Goal: Information Seeking & Learning: Check status

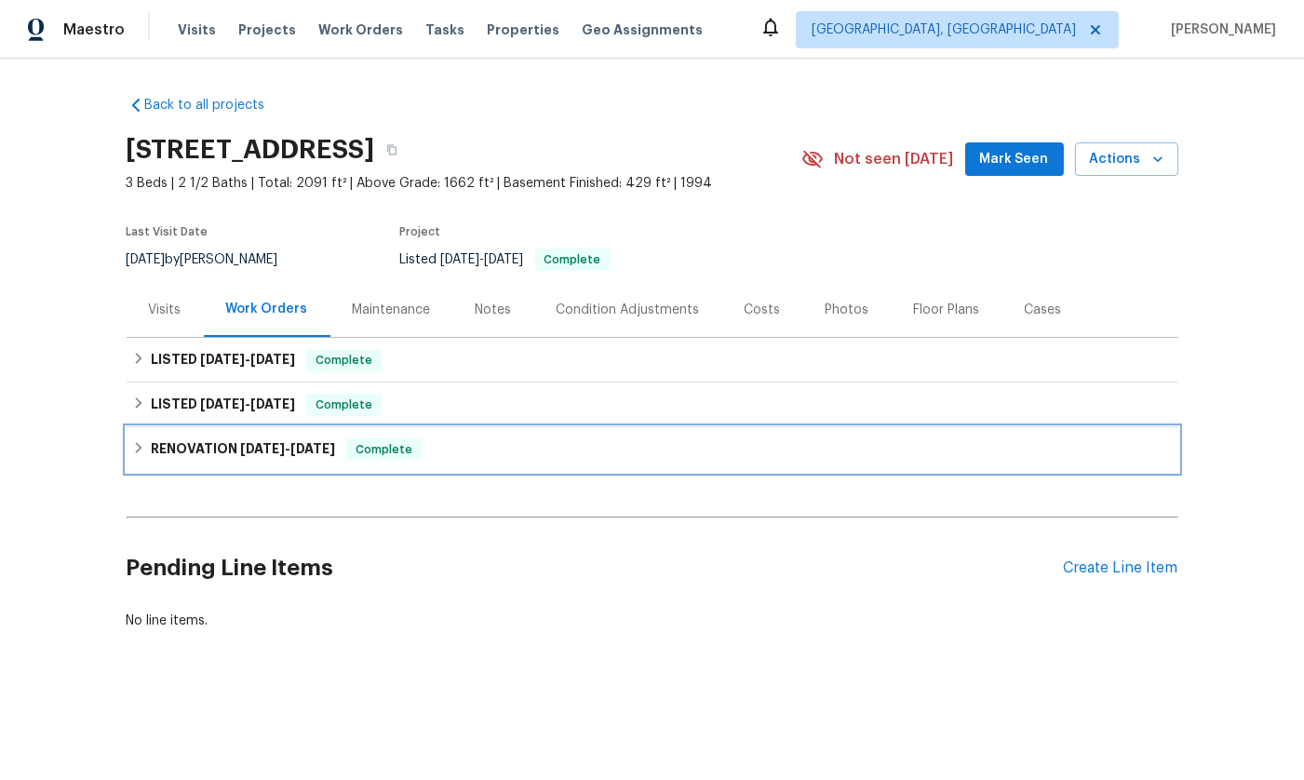
click at [150, 449] on div "RENOVATION [DATE] - [DATE] Complete" at bounding box center [652, 449] width 1040 height 22
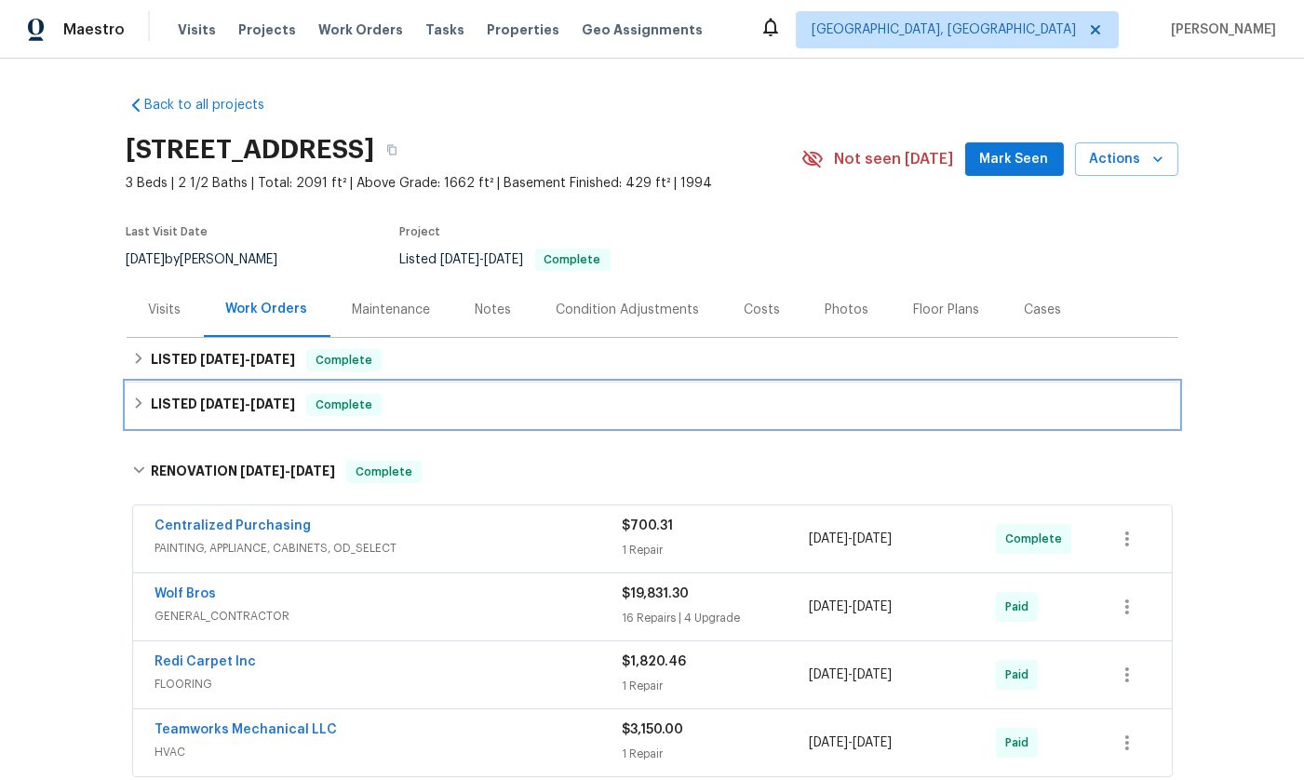
click at [149, 414] on div "LISTED [DATE] - [DATE] Complete" at bounding box center [652, 405] width 1040 height 22
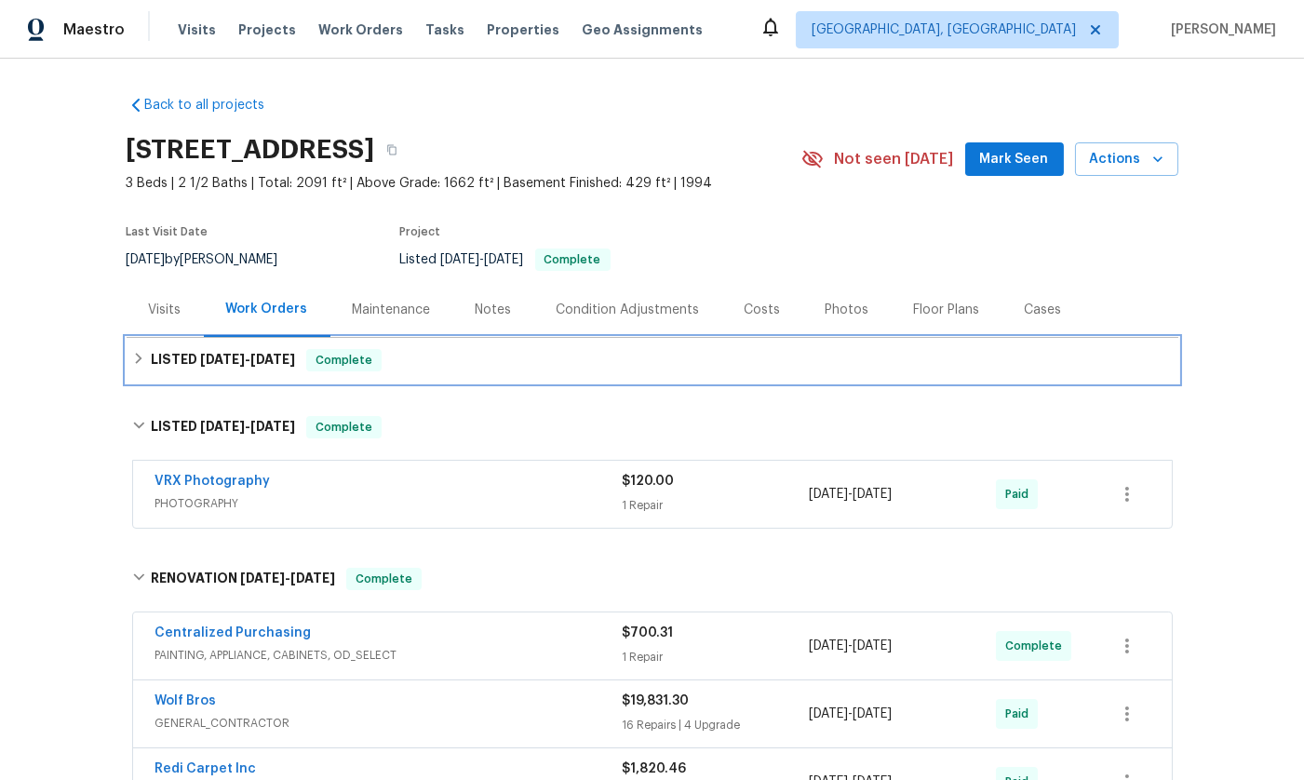
click at [149, 371] on div "LISTED [DATE] - [DATE] Complete" at bounding box center [652, 360] width 1051 height 45
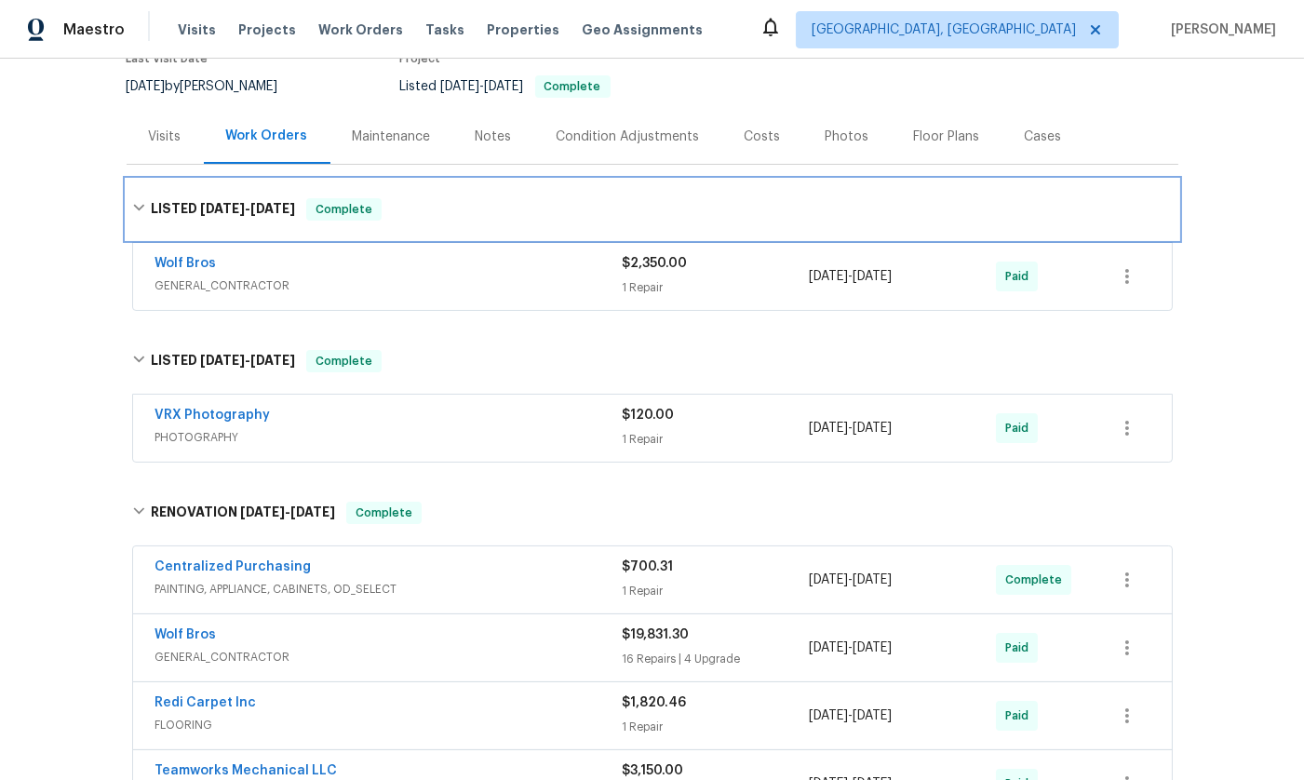
scroll to position [174, 0]
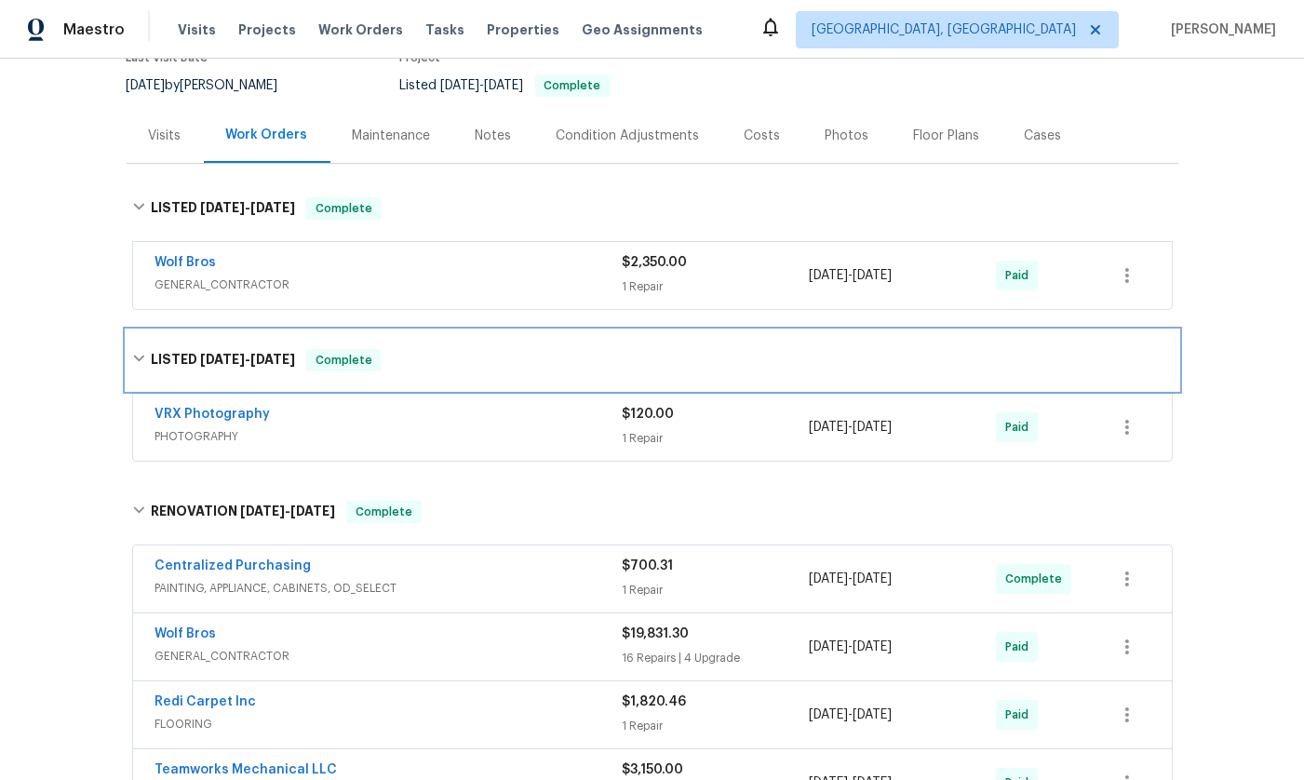
click at [149, 371] on div "LISTED [DATE] - [DATE] Complete" at bounding box center [652, 360] width 1051 height 60
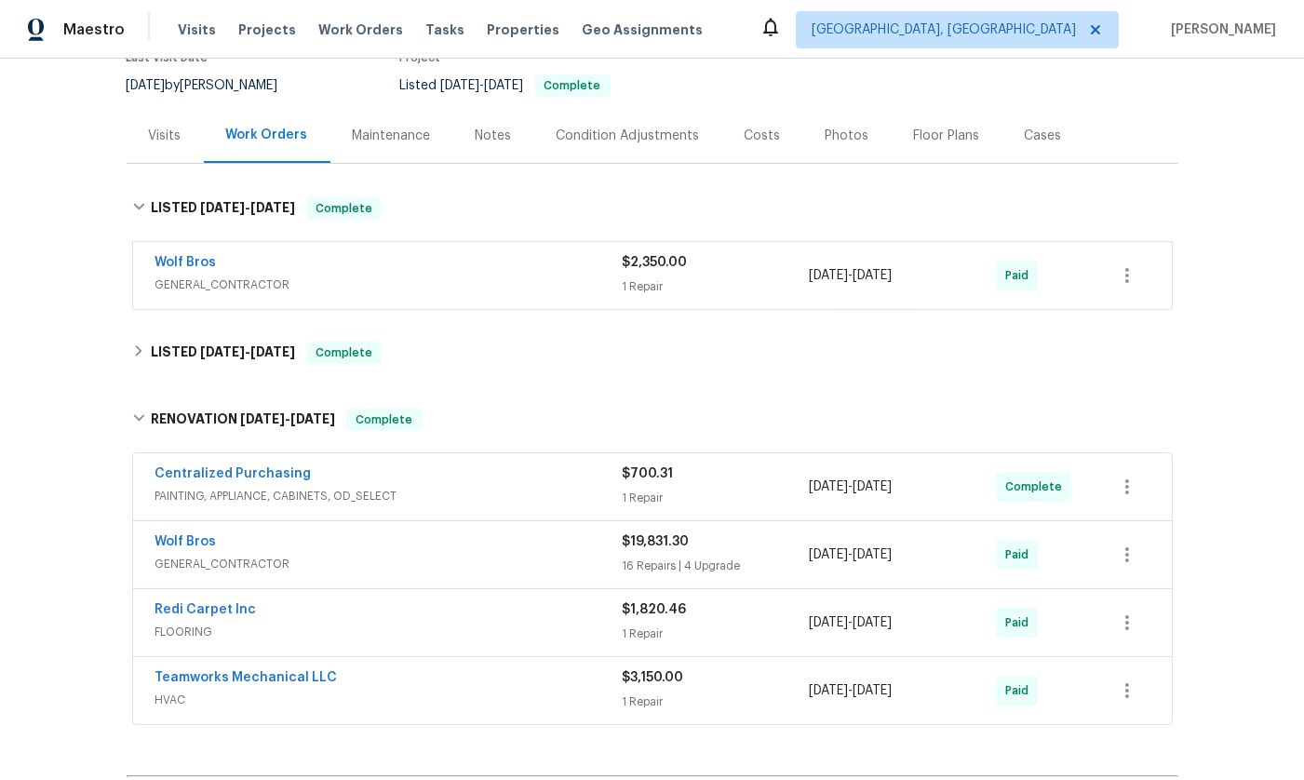
click at [371, 283] on span "GENERAL_CONTRACTOR" at bounding box center [388, 284] width 467 height 19
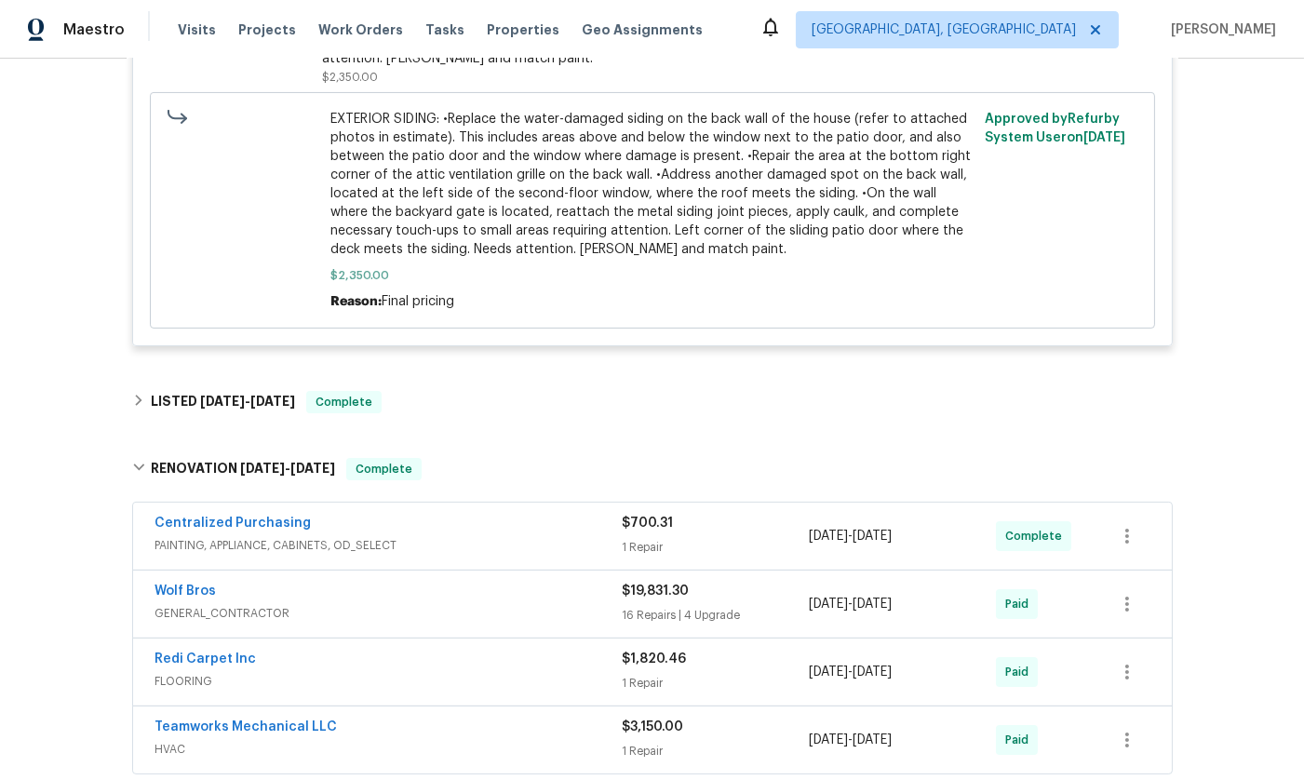
scroll to position [996, 0]
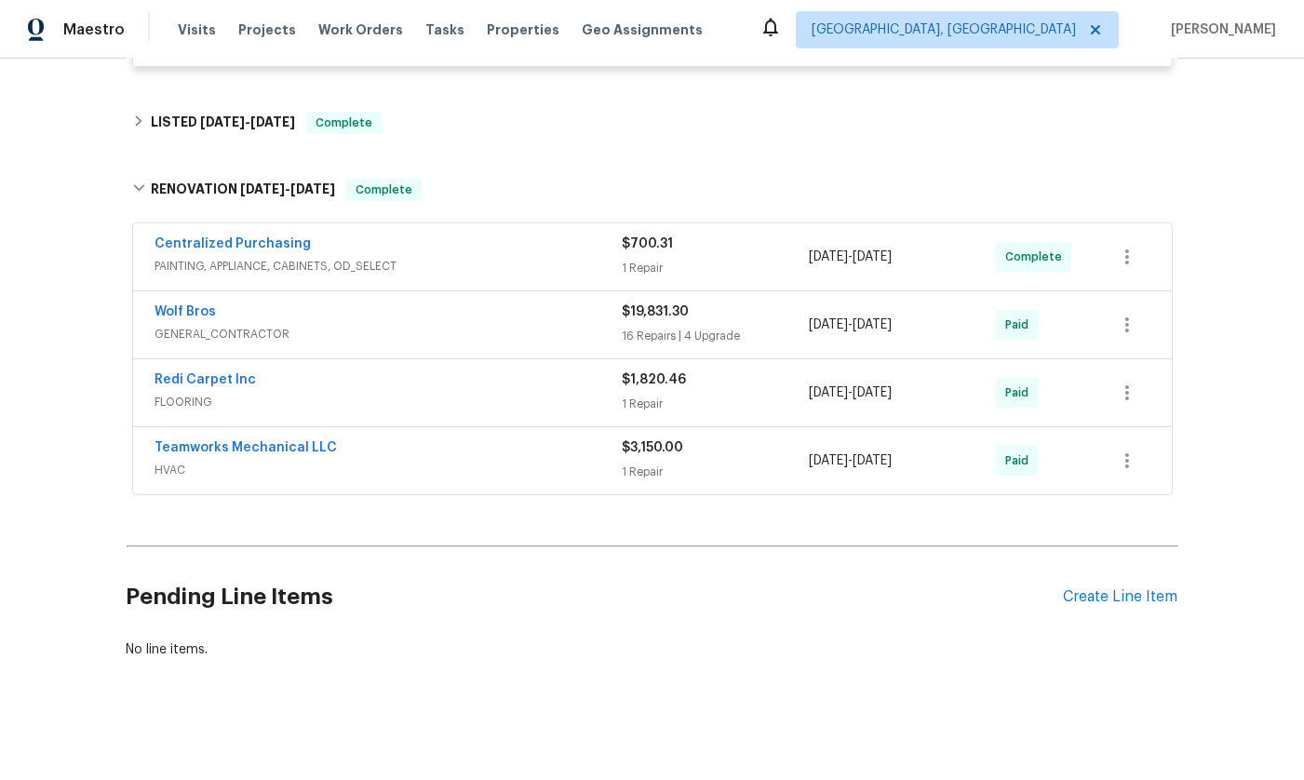
click at [435, 444] on div "Teamworks Mechanical LLC" at bounding box center [388, 449] width 467 height 22
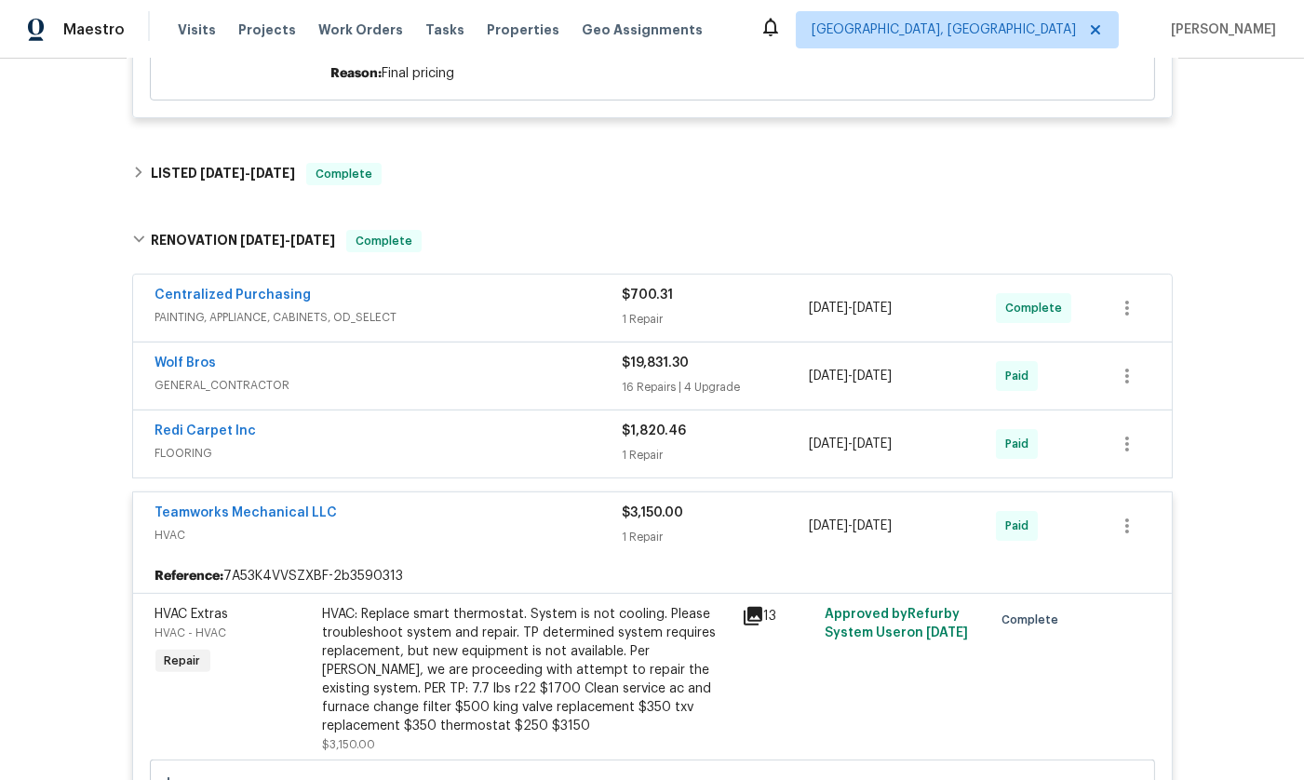
scroll to position [945, 0]
click at [455, 307] on span "PAINTING, APPLIANCE, CABINETS, OD_SELECT" at bounding box center [388, 316] width 467 height 19
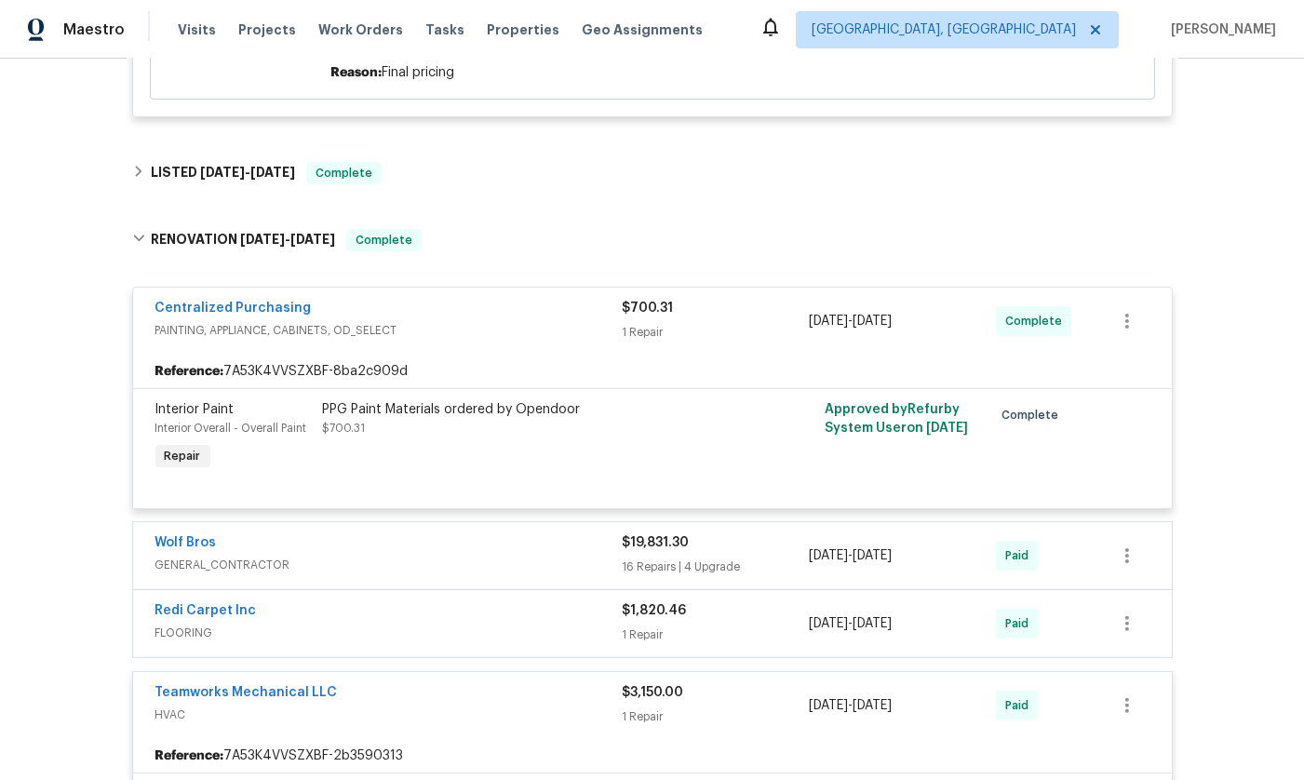
click at [450, 317] on div "Centralized Purchasing" at bounding box center [388, 310] width 467 height 22
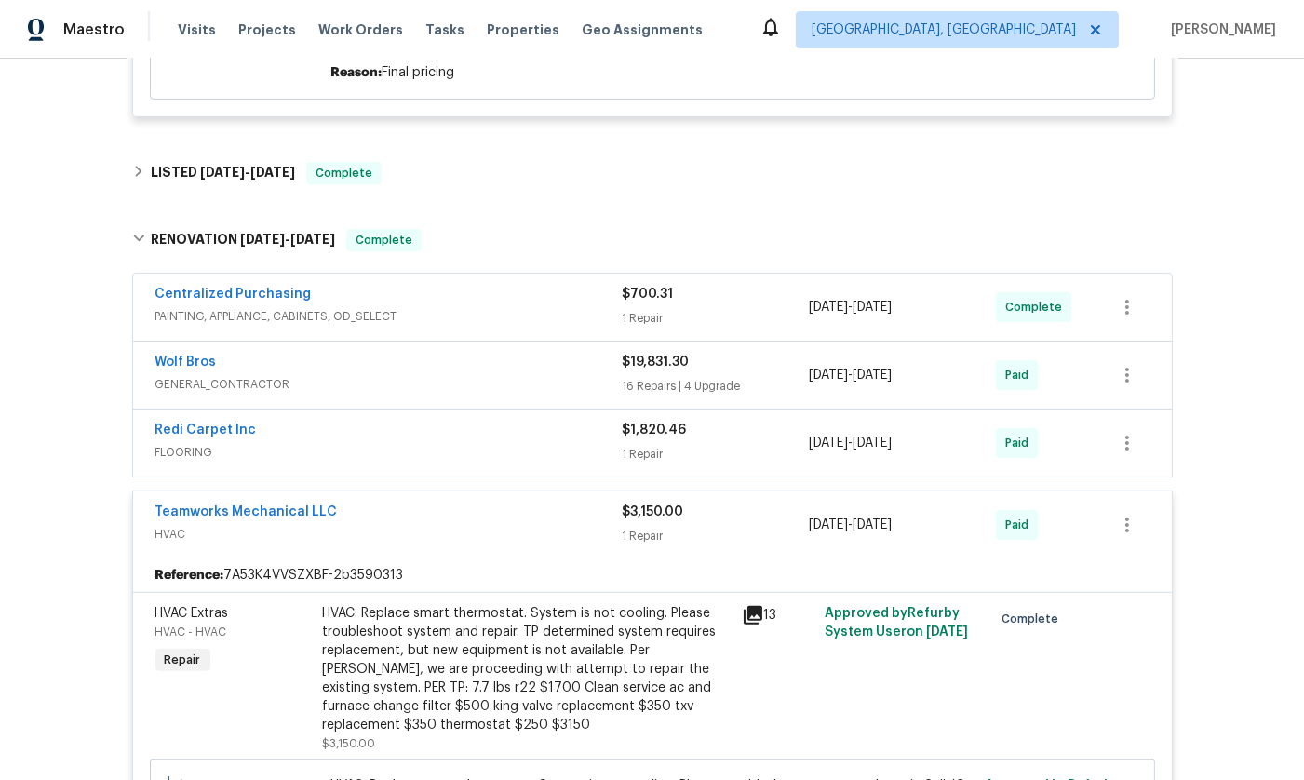
click at [426, 366] on div "Wolf Bros" at bounding box center [388, 364] width 467 height 22
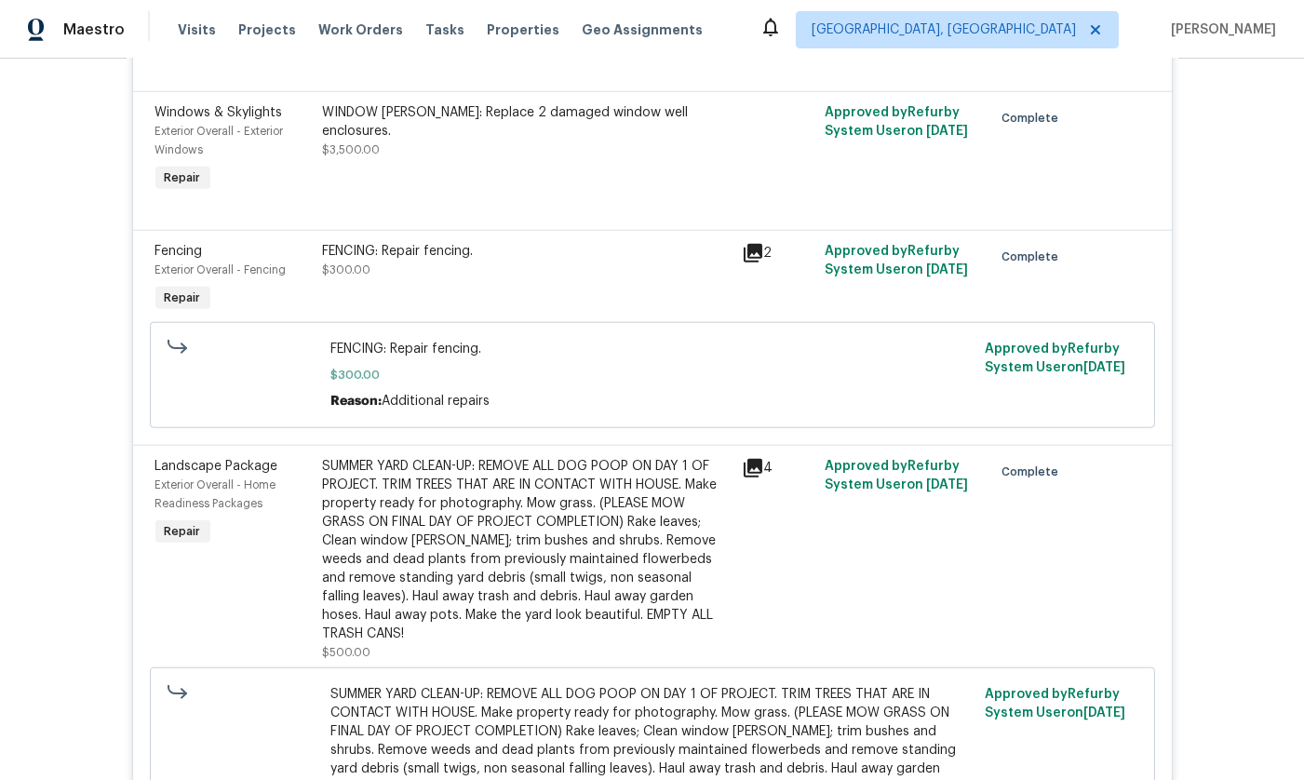
scroll to position [3007, 0]
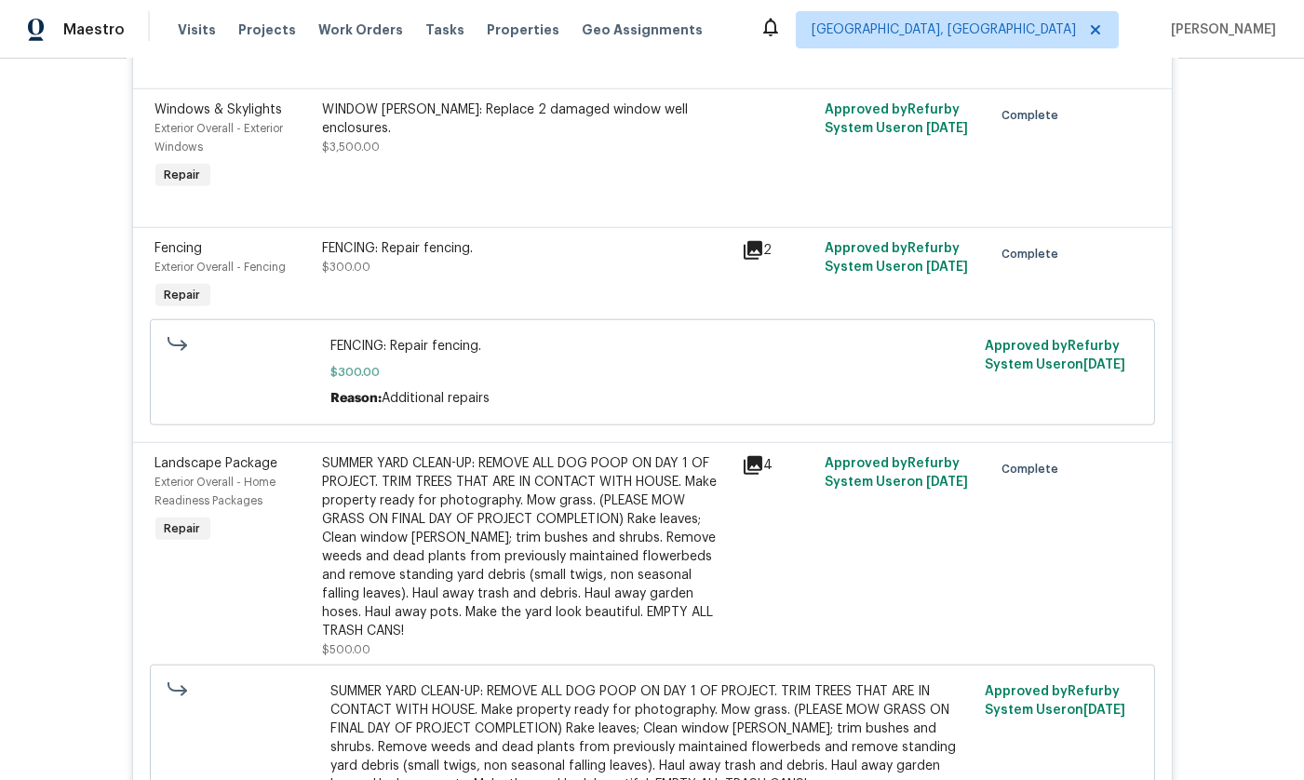
click at [745, 239] on icon at bounding box center [753, 250] width 22 height 22
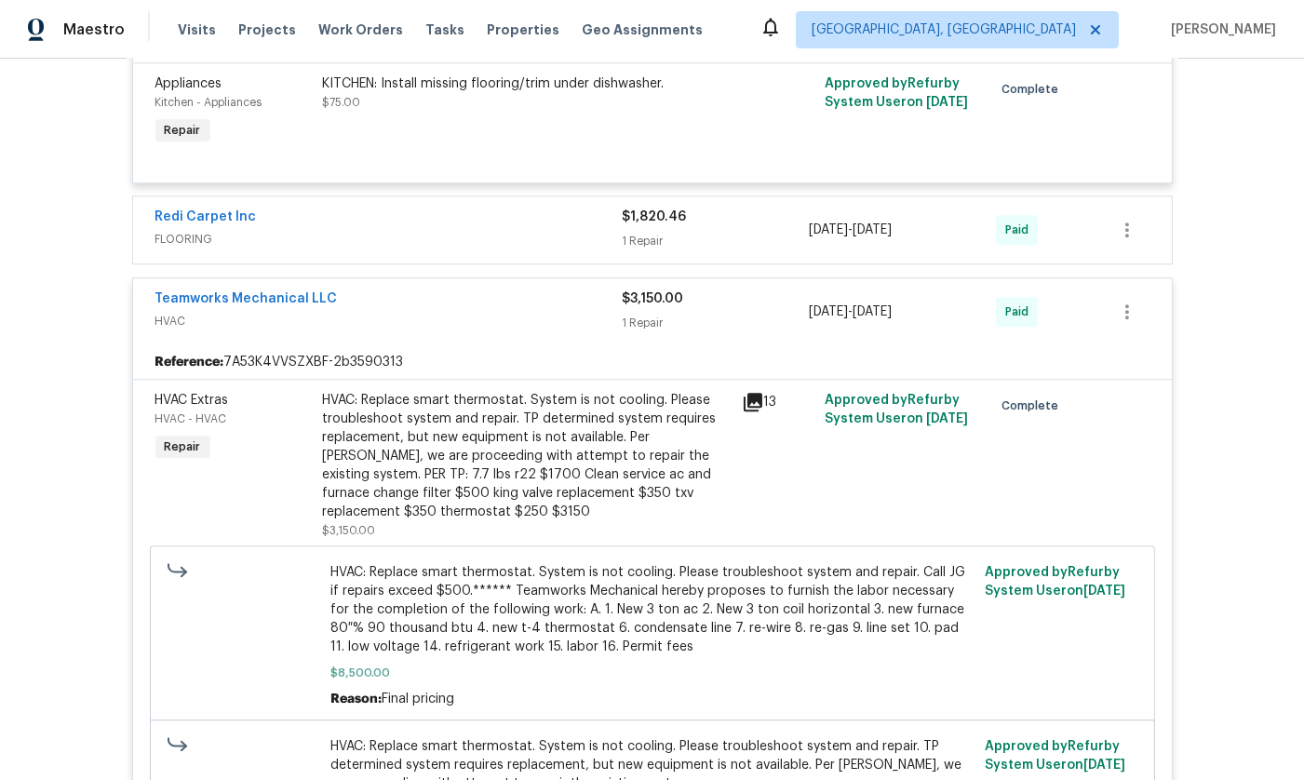
scroll to position [8241, 0]
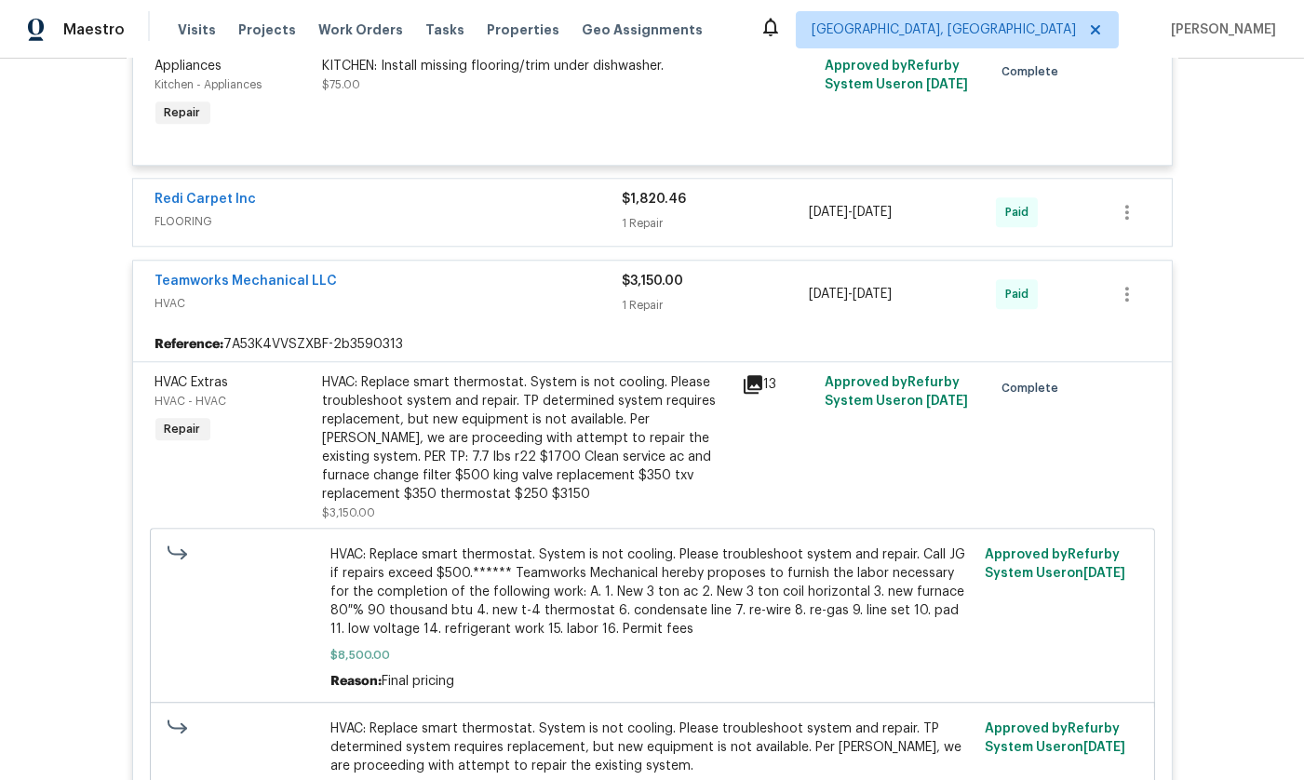
click at [389, 272] on div "Teamworks Mechanical LLC" at bounding box center [388, 283] width 467 height 22
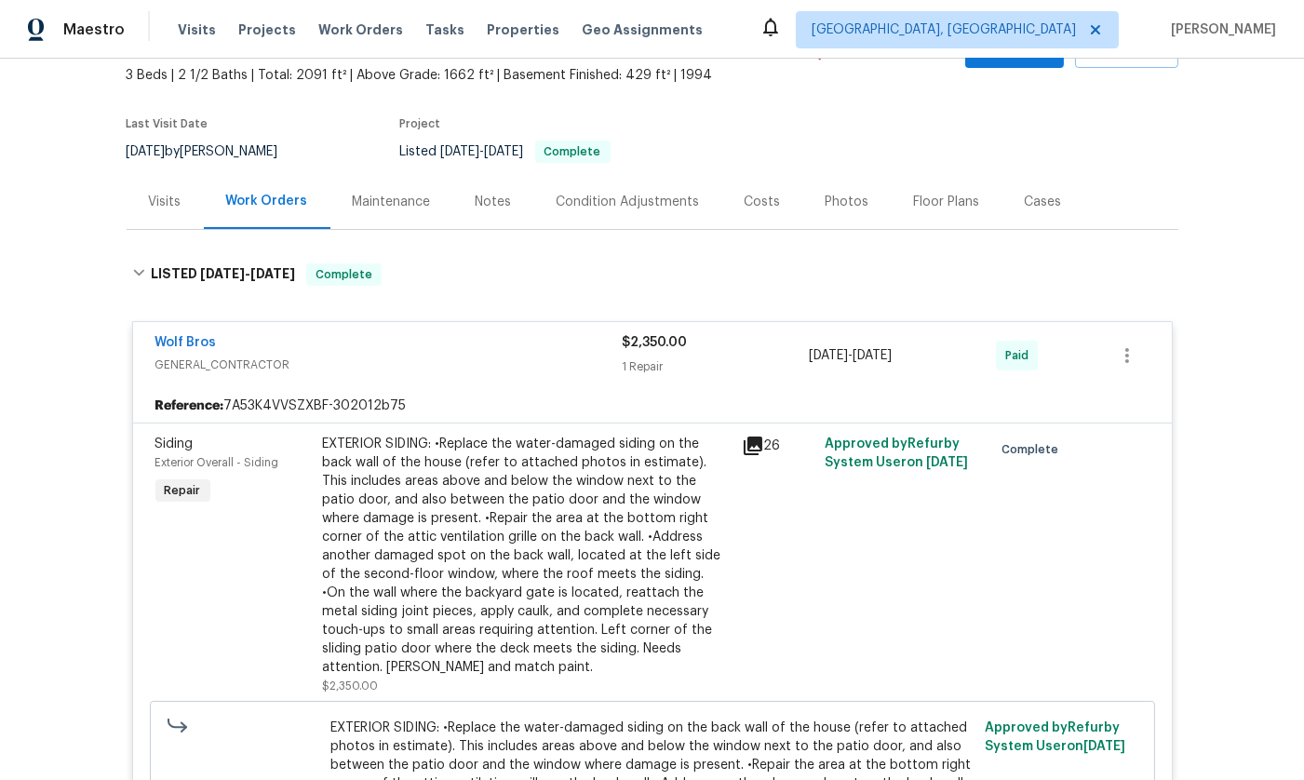
scroll to position [0, 0]
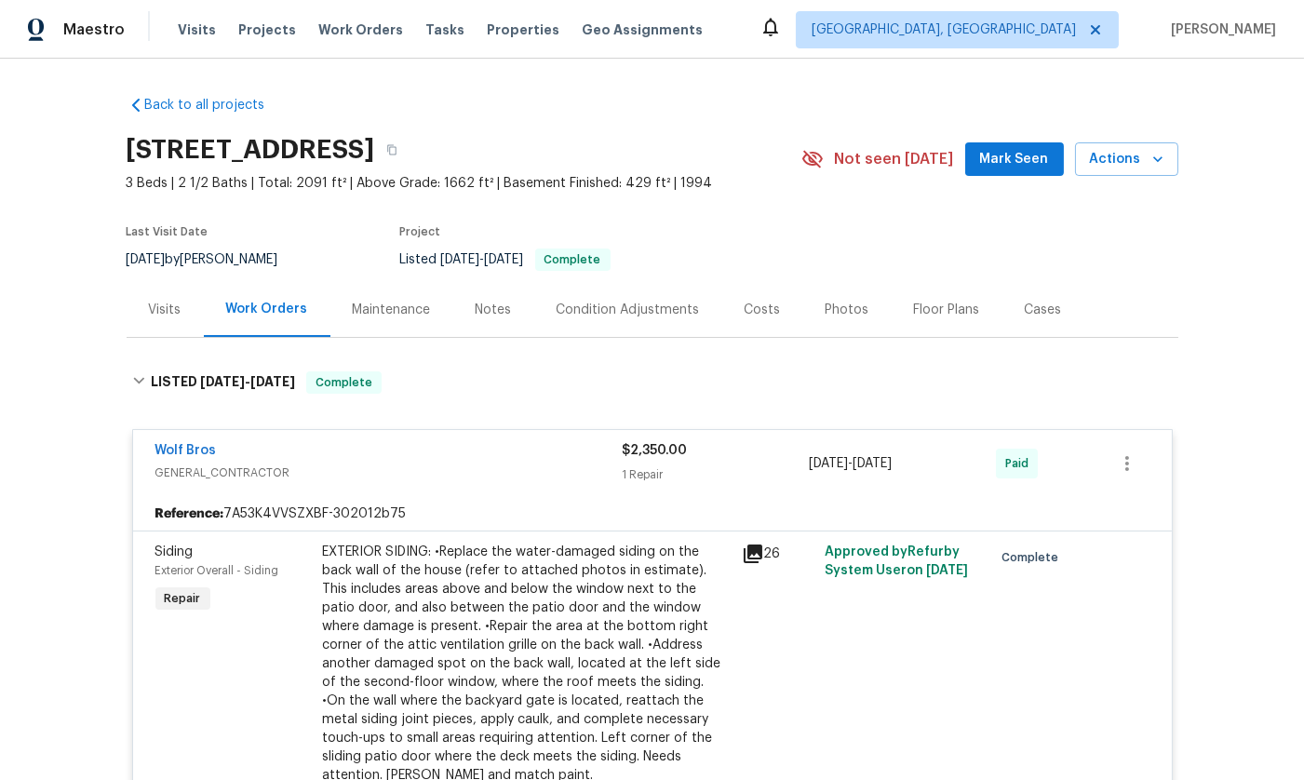
click at [309, 475] on span "GENERAL_CONTRACTOR" at bounding box center [388, 472] width 467 height 19
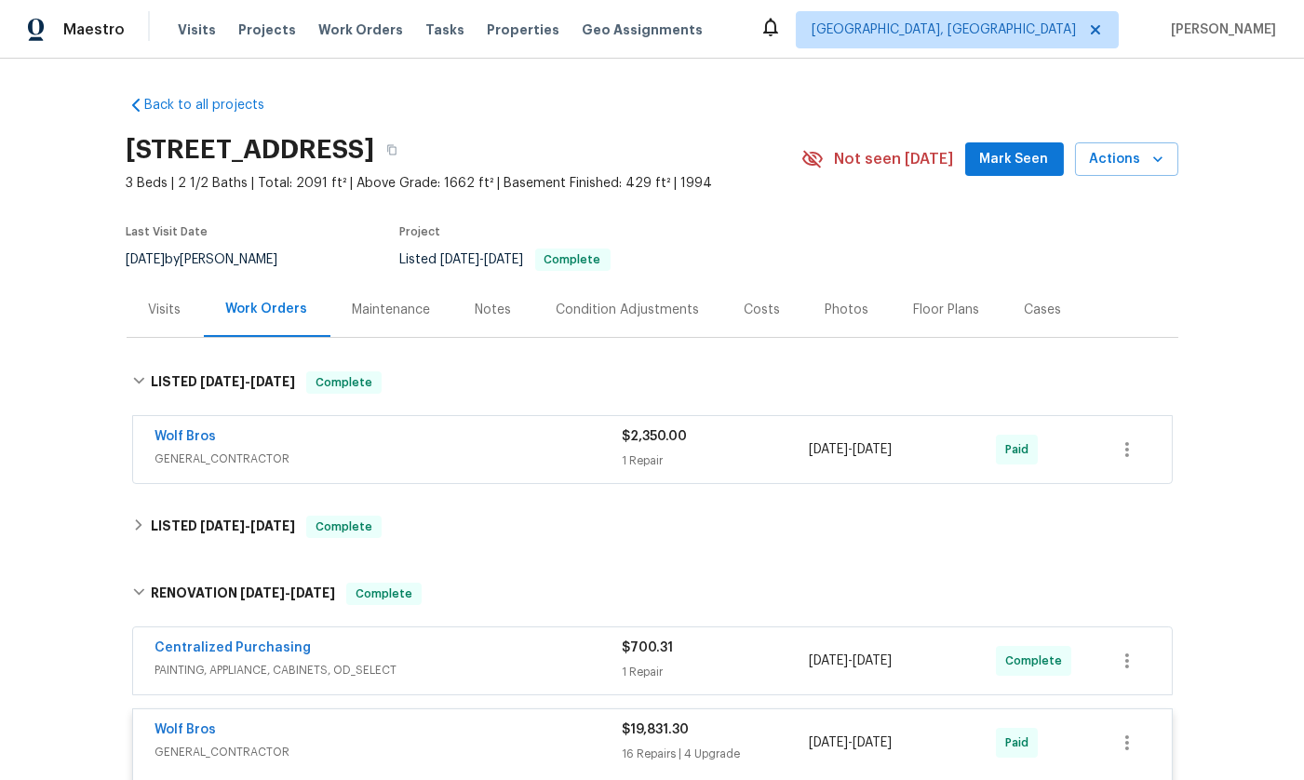
click at [152, 310] on div "Visits" at bounding box center [165, 310] width 33 height 19
